Goal: Subscribe to service/newsletter

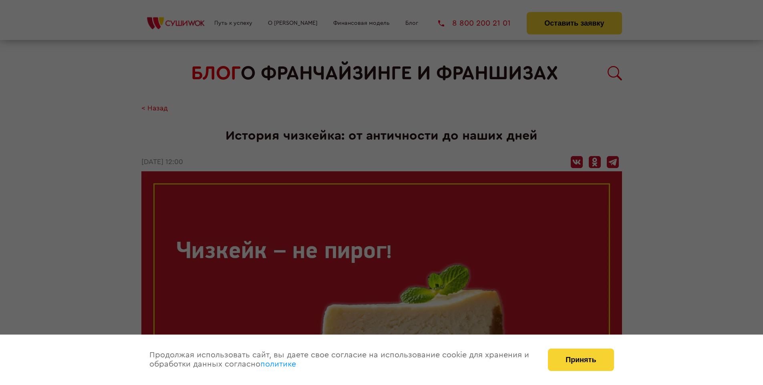
scroll to position [894, 0]
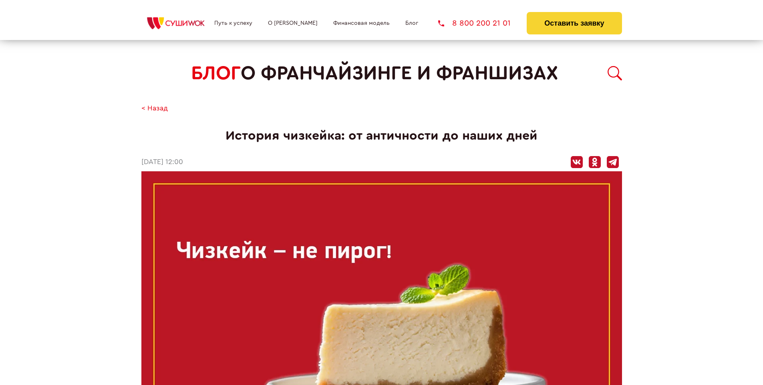
scroll to position [894, 0]
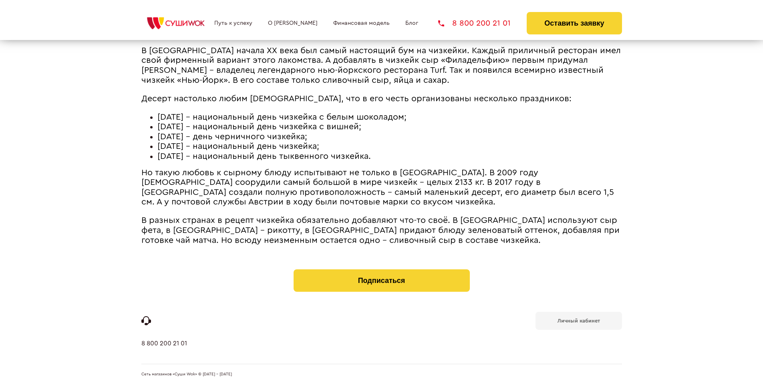
click at [579, 321] on b "Личный кабинет" at bounding box center [579, 321] width 42 height 5
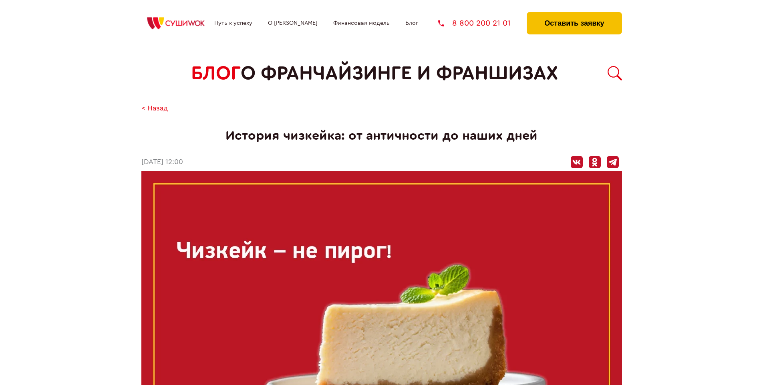
click at [574, 14] on button "Оставить заявку" at bounding box center [574, 23] width 95 height 22
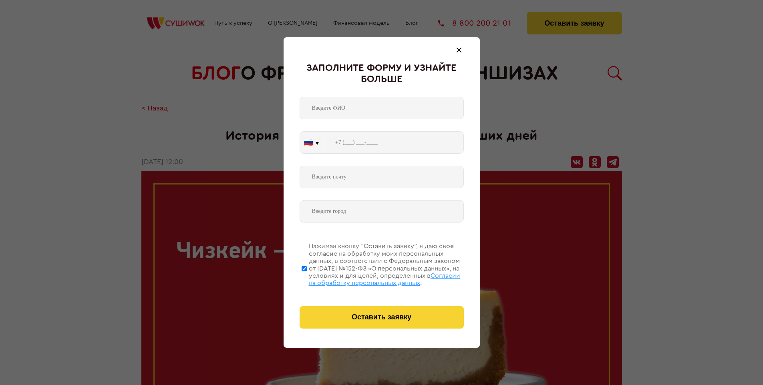
click at [371, 278] on span "Согласии на обработку персональных данных" at bounding box center [384, 280] width 151 height 14
click at [307, 278] on input "Нажимая кнопку “Оставить заявку”, я даю свое согласие на обработку моих персона…" at bounding box center [304, 269] width 5 height 64
checkbox input "false"
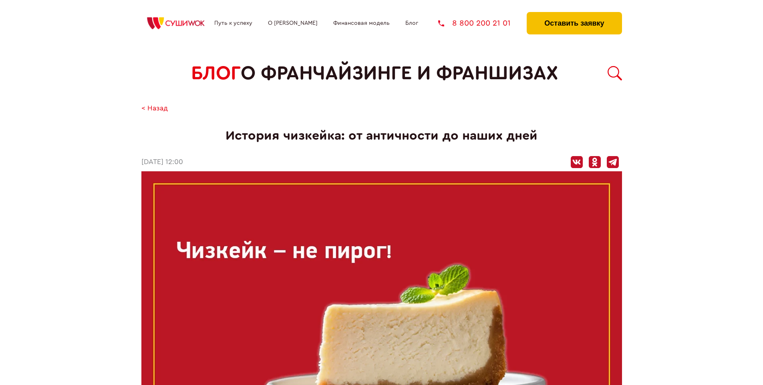
click at [574, 14] on button "Оставить заявку" at bounding box center [574, 23] width 95 height 22
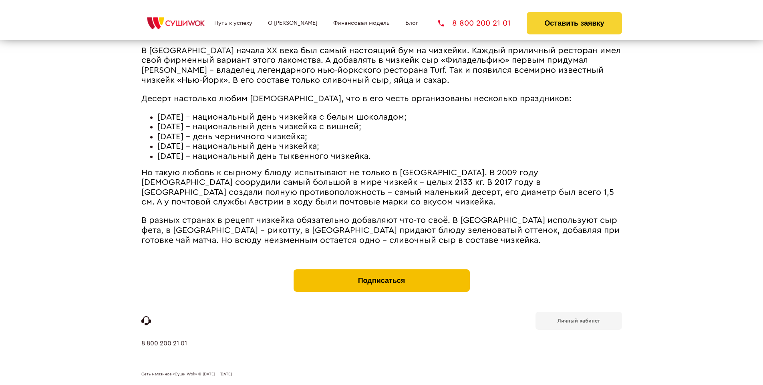
click at [381, 272] on button "Подписаться" at bounding box center [382, 281] width 176 height 22
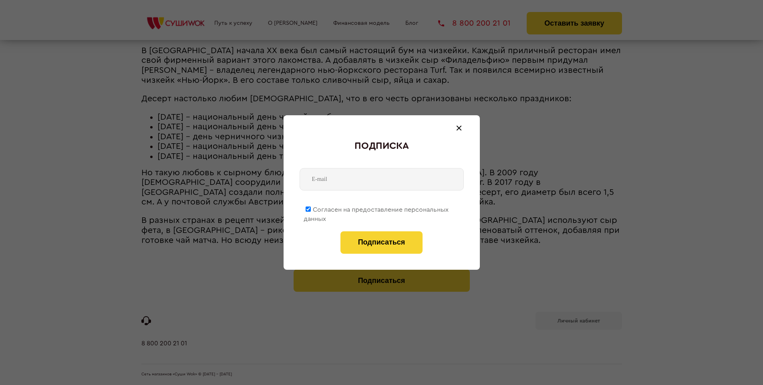
click at [377, 208] on span "Согласен на предоставление персональных данных" at bounding box center [376, 215] width 145 height 16
click at [311, 208] on input "Согласен на предоставление персональных данных" at bounding box center [308, 209] width 5 height 5
checkbox input "false"
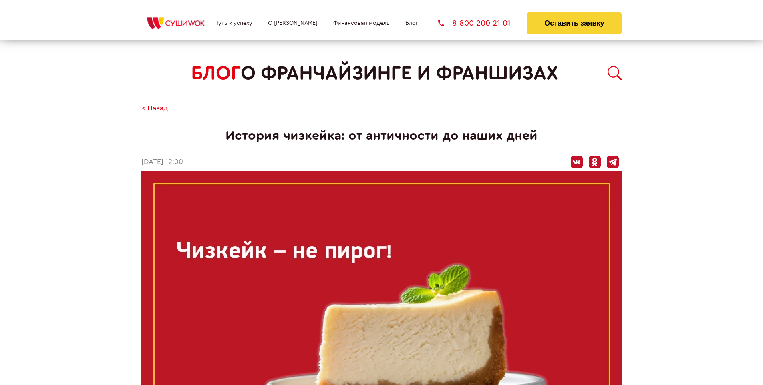
scroll to position [894, 0]
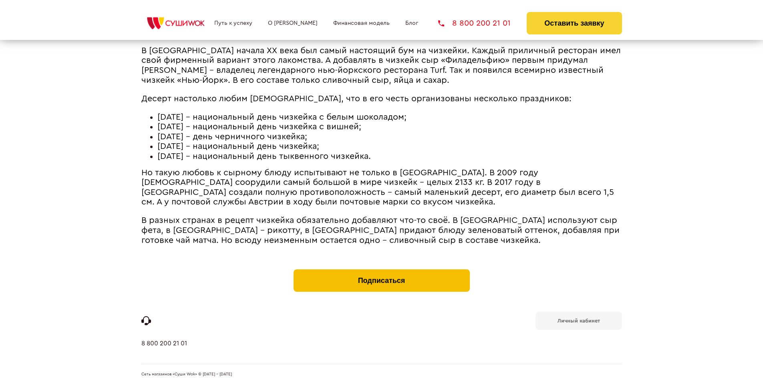
click at [381, 272] on button "Подписаться" at bounding box center [382, 281] width 176 height 22
